Goal: Task Accomplishment & Management: Use online tool/utility

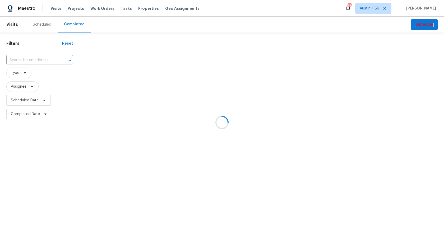
click at [36, 66] on div at bounding box center [222, 122] width 444 height 245
click at [36, 60] on div at bounding box center [222, 122] width 444 height 245
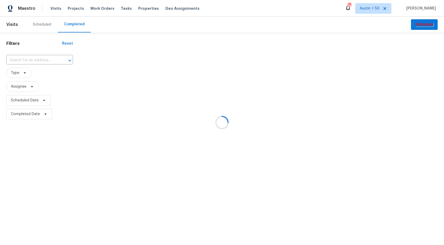
click at [36, 60] on div at bounding box center [222, 122] width 444 height 245
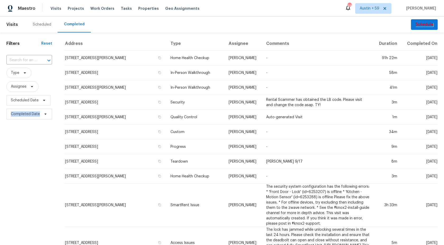
click at [36, 60] on input "text" at bounding box center [21, 60] width 31 height 8
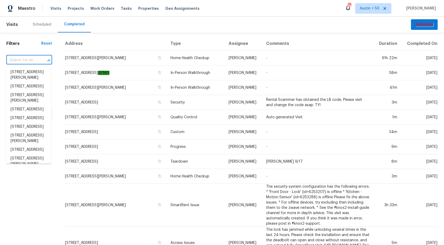
paste input "230 Oak Meadows Pl, Covington, GA 30016"
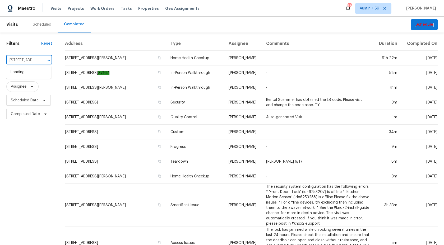
scroll to position [0, 48]
type input "230 Oak Meadows Pl, Covington, GA 30016"
click at [34, 74] on li "230 Oak Meadows Pl, Covington, GA 30016" at bounding box center [28, 75] width 45 height 14
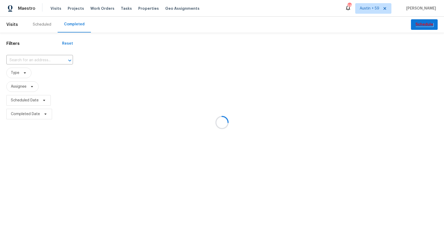
type input "230 Oak Meadows Pl, Covington, GA 30016"
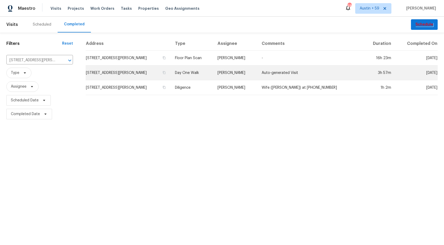
click at [205, 73] on td "Day One Walk" at bounding box center [192, 73] width 43 height 15
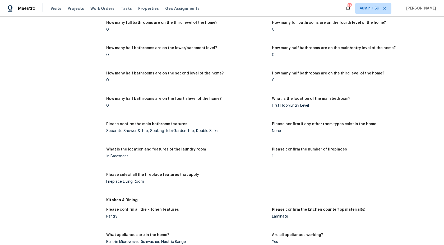
scroll to position [678, 0]
